Goal: Transaction & Acquisition: Obtain resource

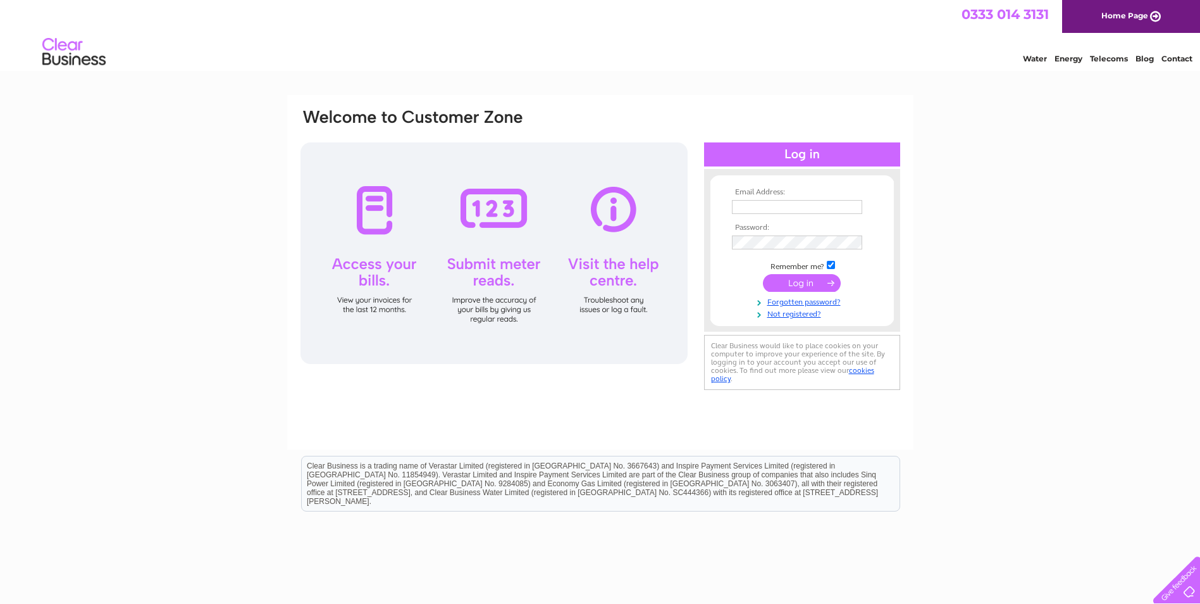
type input "nicola.joss@jwholdings.co.uk"
click at [807, 282] on input "submit" at bounding box center [802, 283] width 78 height 18
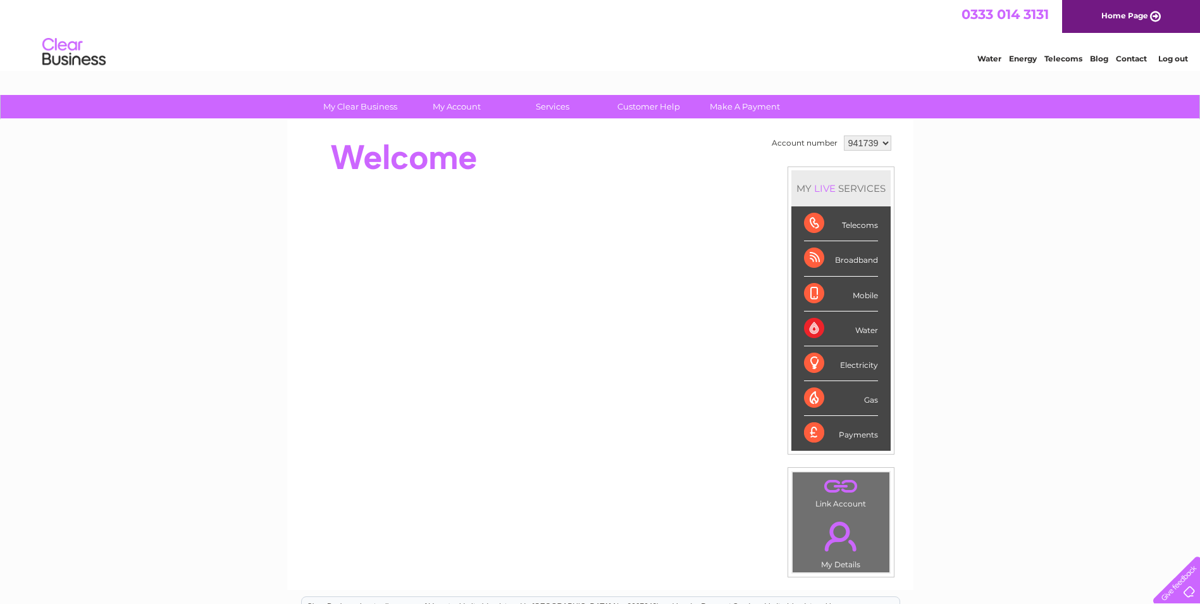
click at [847, 330] on div "Water" at bounding box center [841, 328] width 74 height 35
click at [885, 142] on select "941739 955507 959480 959482 959483" at bounding box center [867, 142] width 47 height 15
select select "959480"
click at [844, 135] on select "941739 955507 959480 959482 959483" at bounding box center [867, 142] width 47 height 15
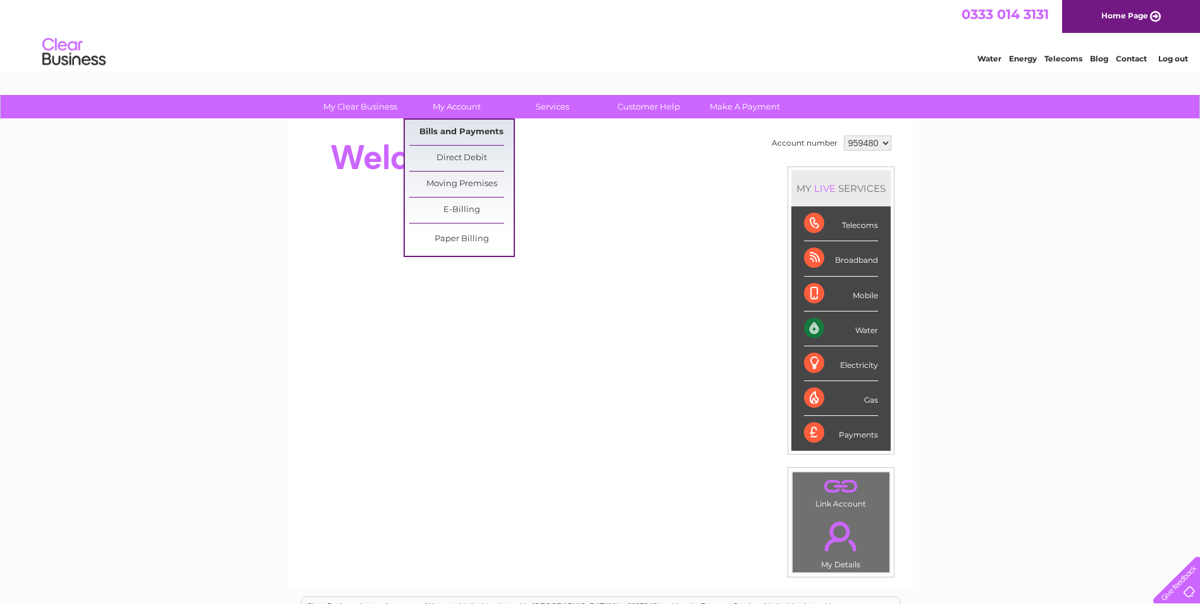
click at [459, 132] on link "Bills and Payments" at bounding box center [461, 132] width 104 height 25
click at [449, 132] on link "Bills and Payments" at bounding box center [461, 132] width 104 height 25
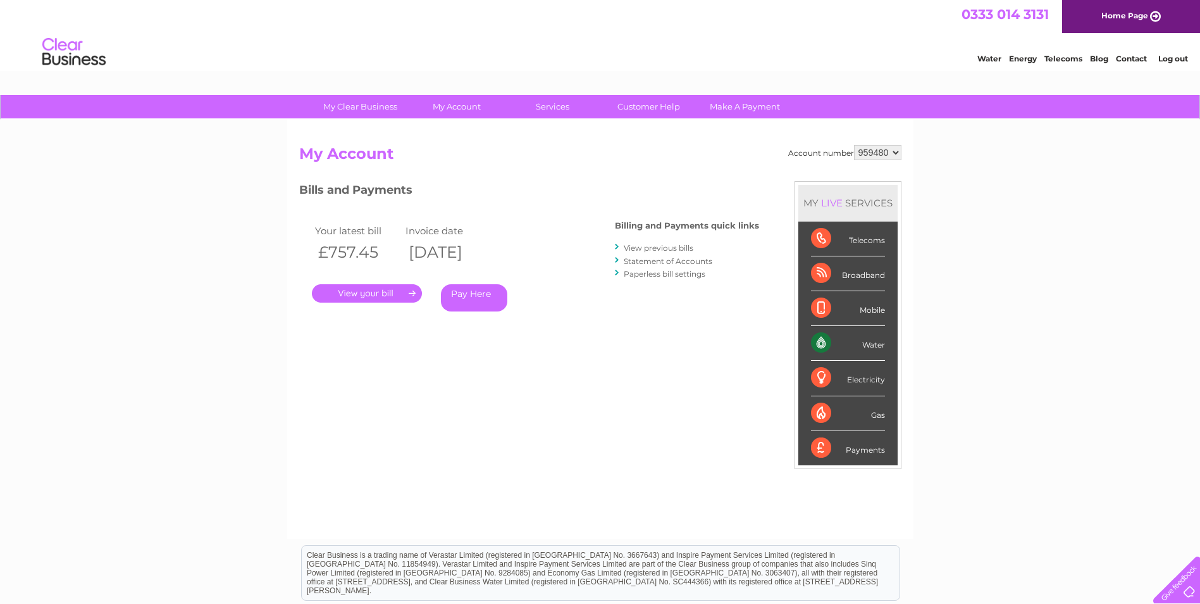
click at [360, 290] on link "." at bounding box center [367, 293] width 110 height 18
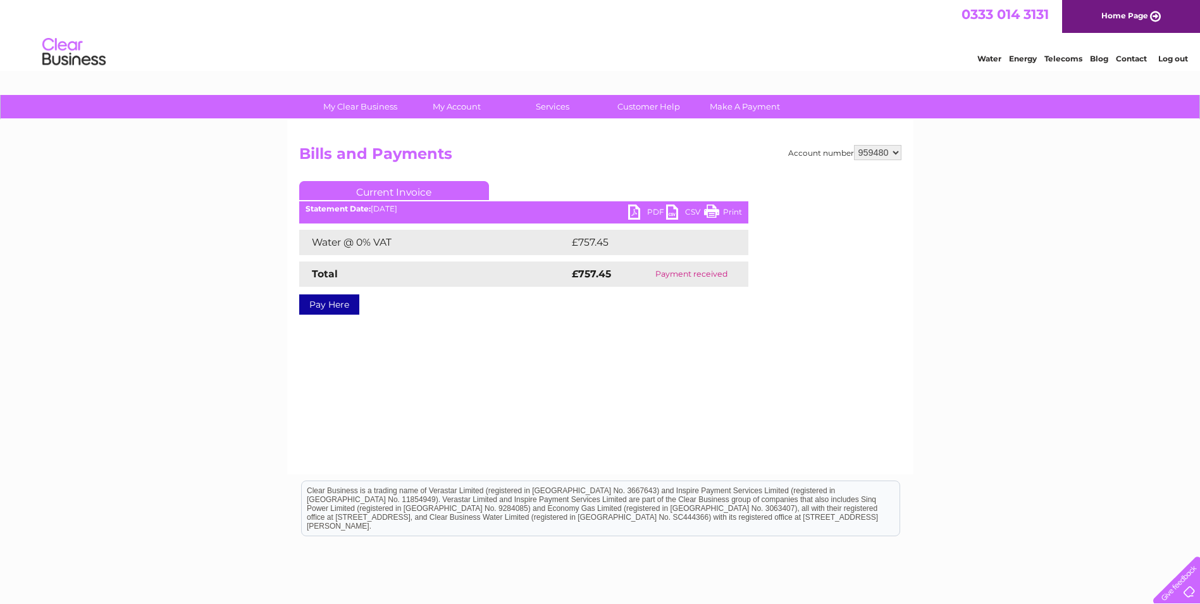
click at [641, 210] on link "PDF" at bounding box center [647, 213] width 38 height 18
